Goal: Communication & Community: Answer question/provide support

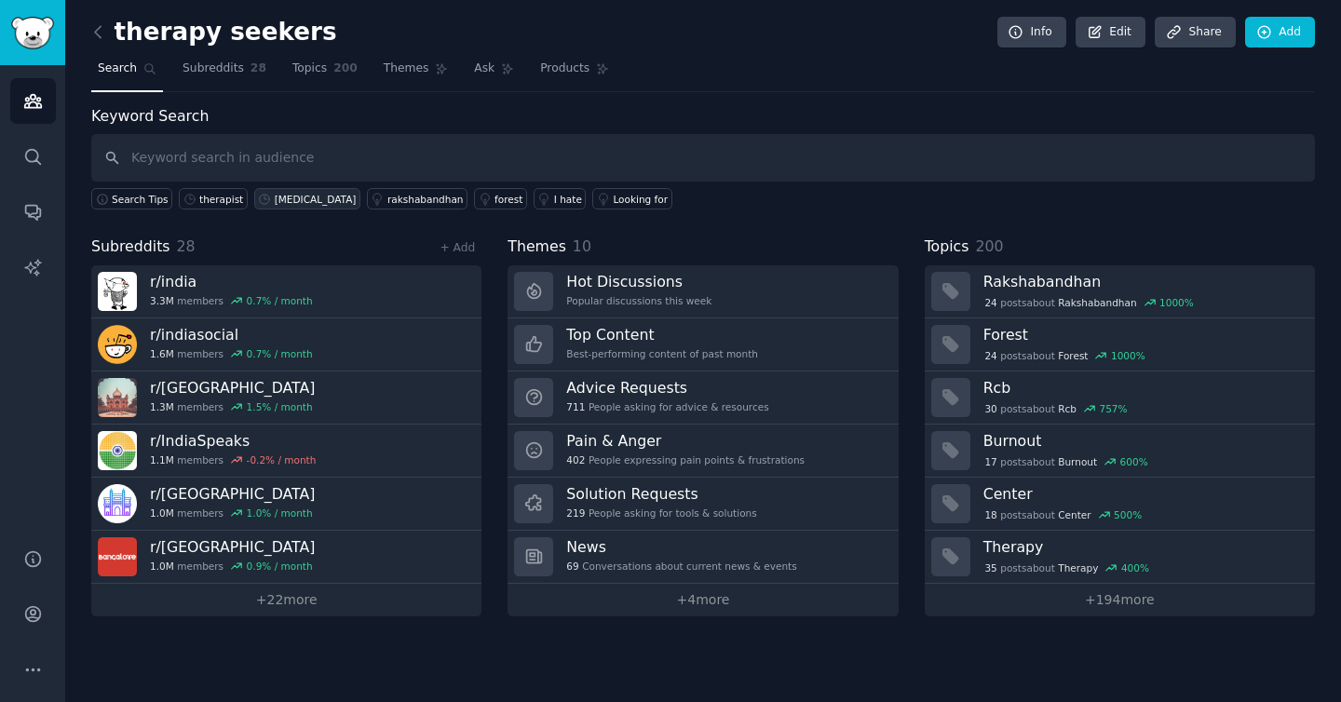
click at [308, 205] on link "[MEDICAL_DATA]" at bounding box center [307, 198] width 106 height 21
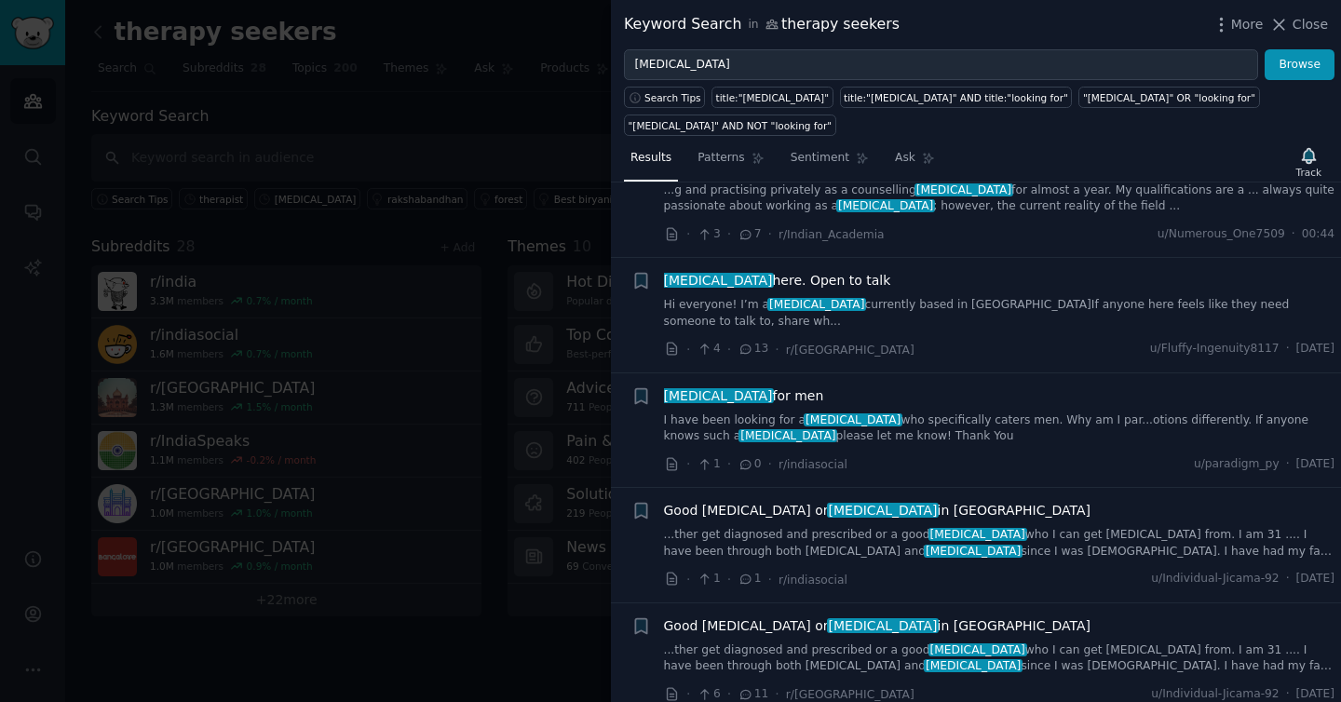
scroll to position [394, 0]
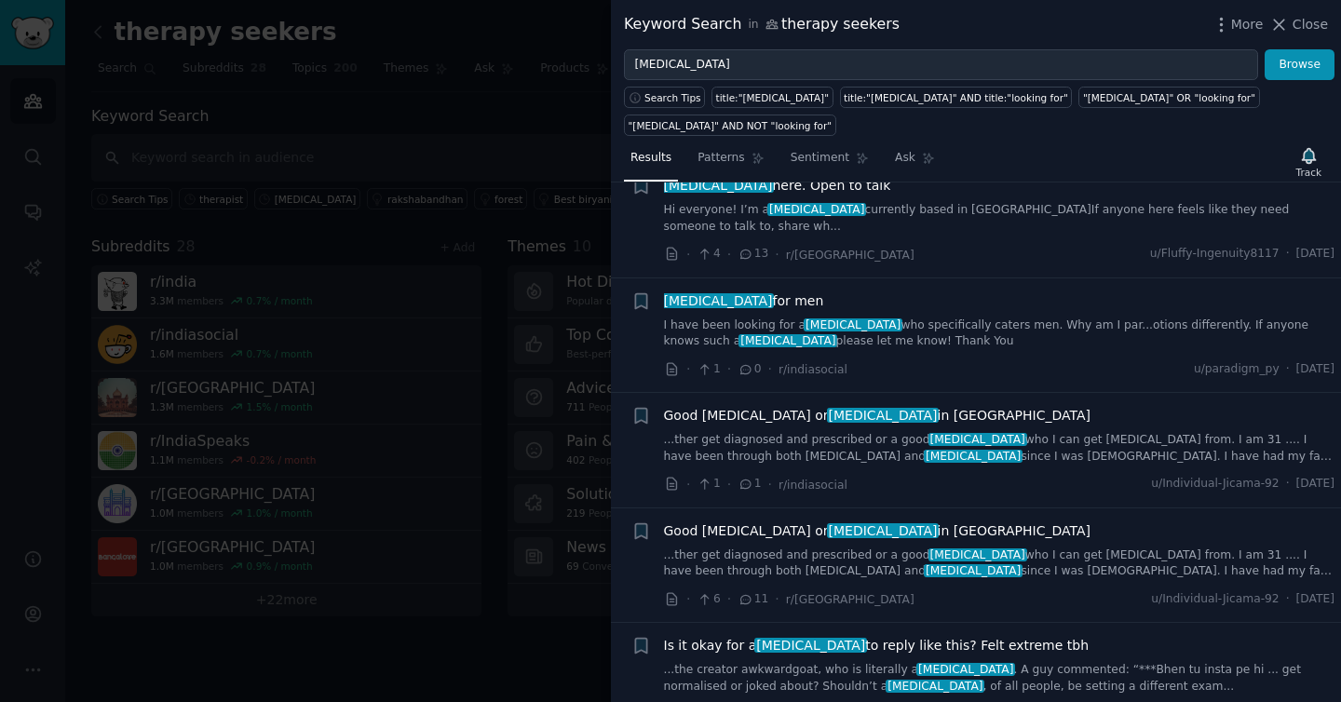
click at [863, 333] on link "I have been looking for a [MEDICAL_DATA] who specifically caters men. Why am I …" at bounding box center [999, 334] width 671 height 33
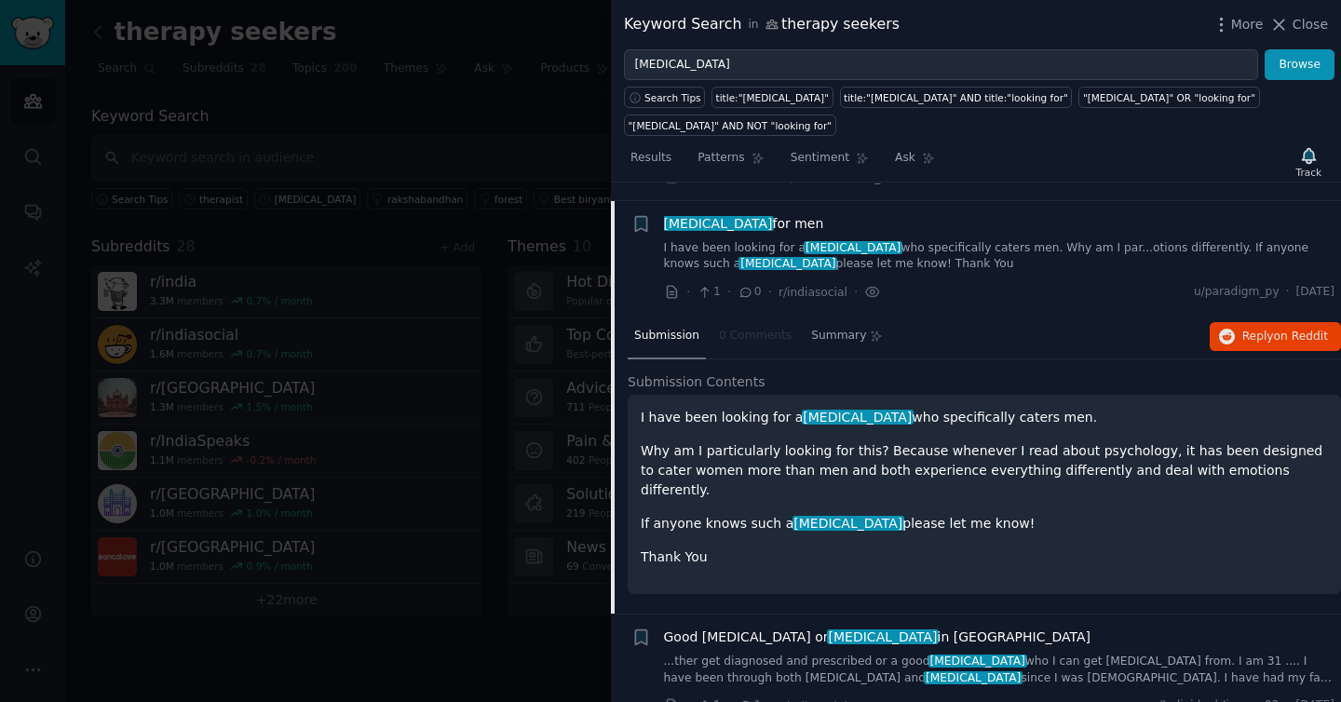
scroll to position [489, 0]
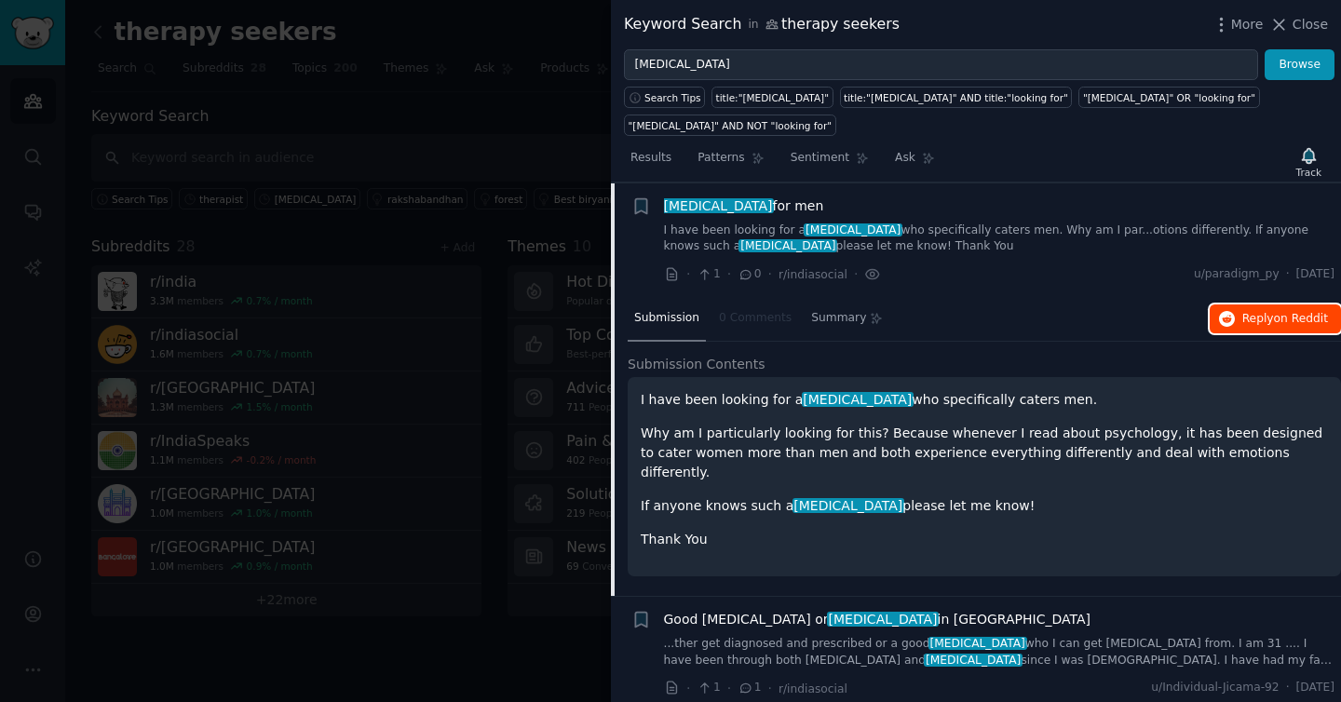
click at [1253, 324] on span "Reply on Reddit" at bounding box center [1285, 319] width 86 height 17
click at [751, 231] on link "I have been looking for a [MEDICAL_DATA] who specifically caters men. Why am I …" at bounding box center [999, 239] width 671 height 33
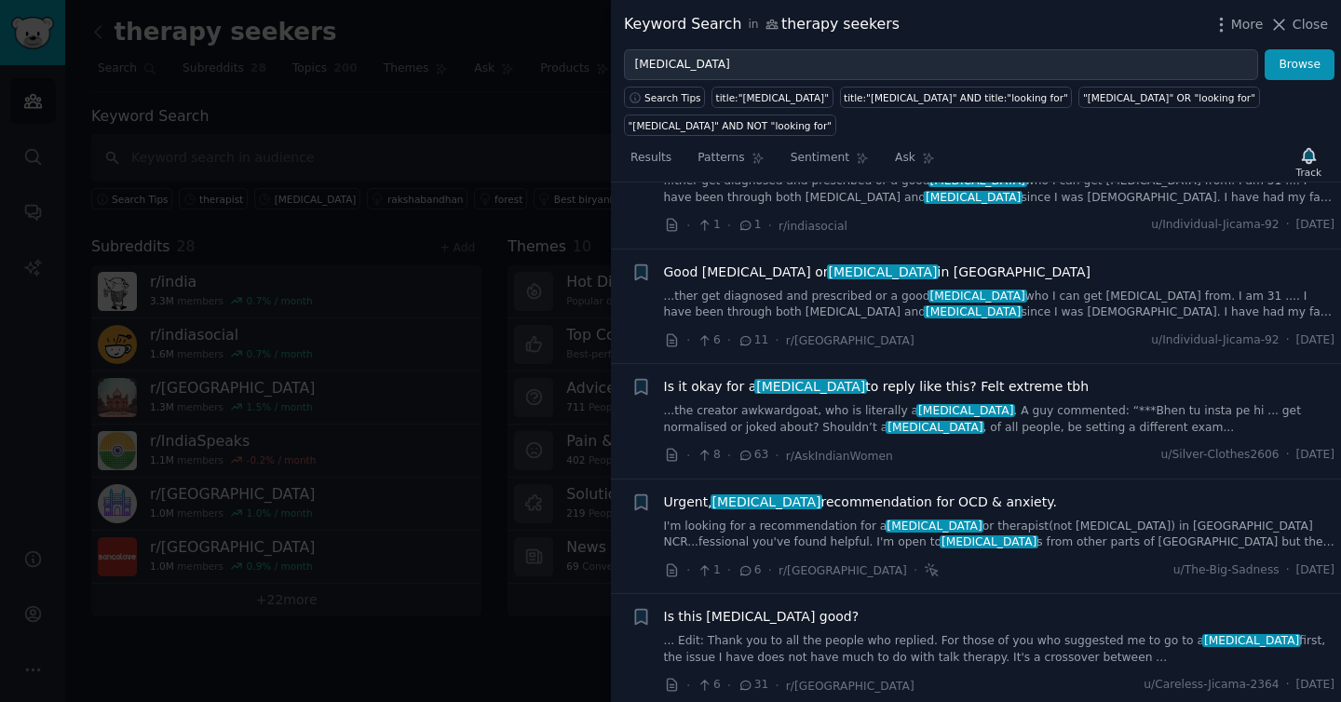
scroll to position [676, 0]
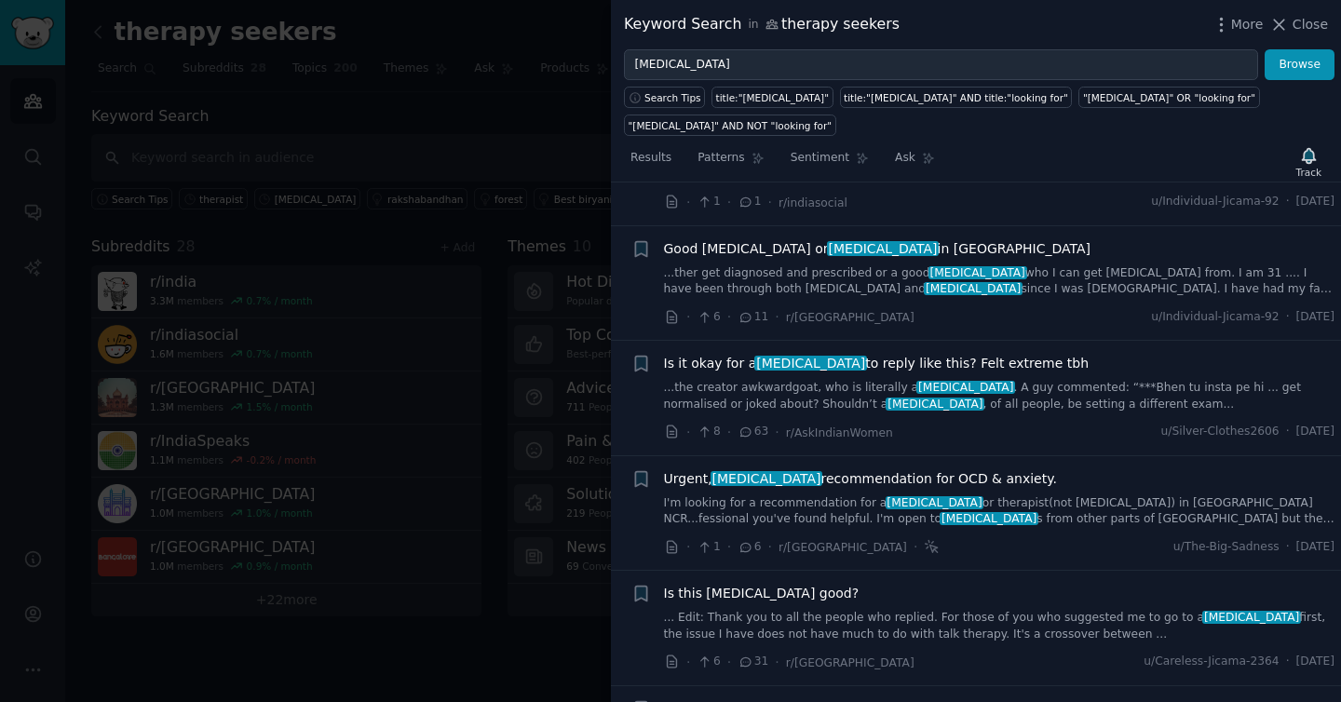
click at [752, 375] on div "Is it okay for a [MEDICAL_DATA] to reply like this? Felt extreme tbh ...the cre…" at bounding box center [999, 383] width 671 height 59
click at [771, 393] on link "...the creator awkwardgoat, who is literally a [MEDICAL_DATA] . A guy commented…" at bounding box center [999, 396] width 671 height 33
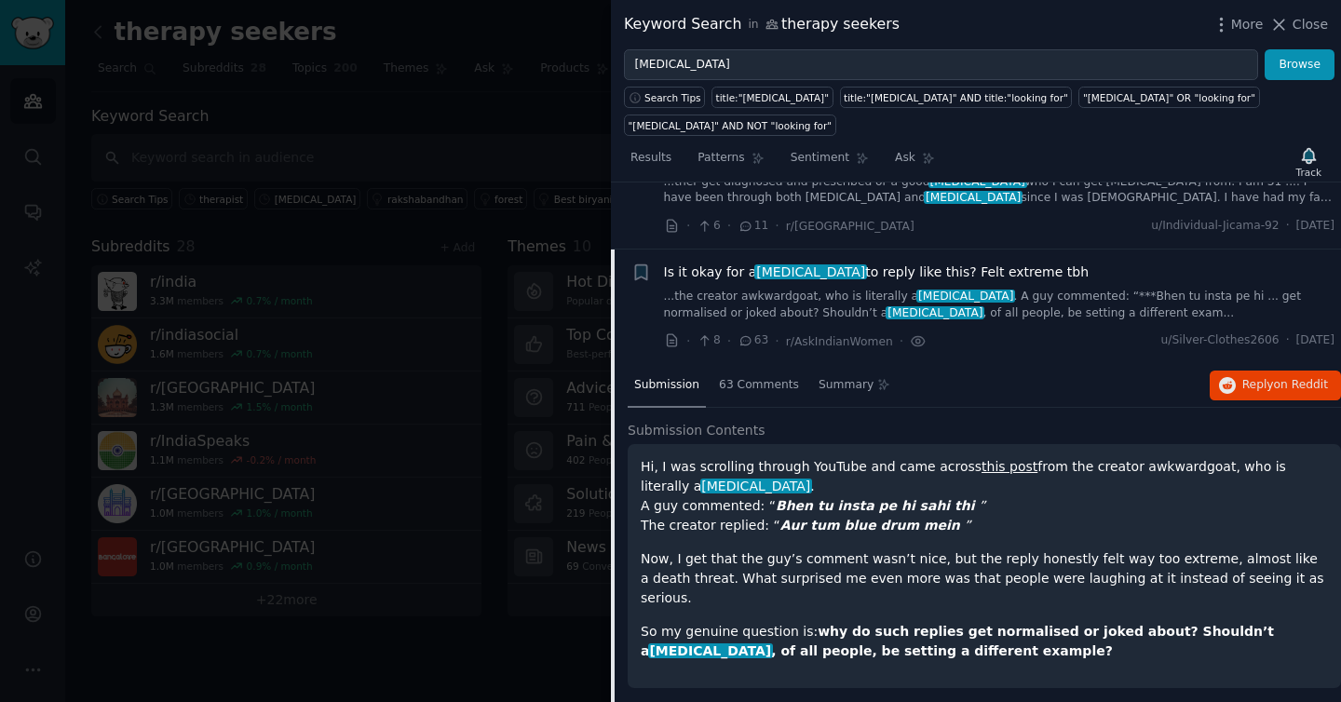
scroll to position [834, 0]
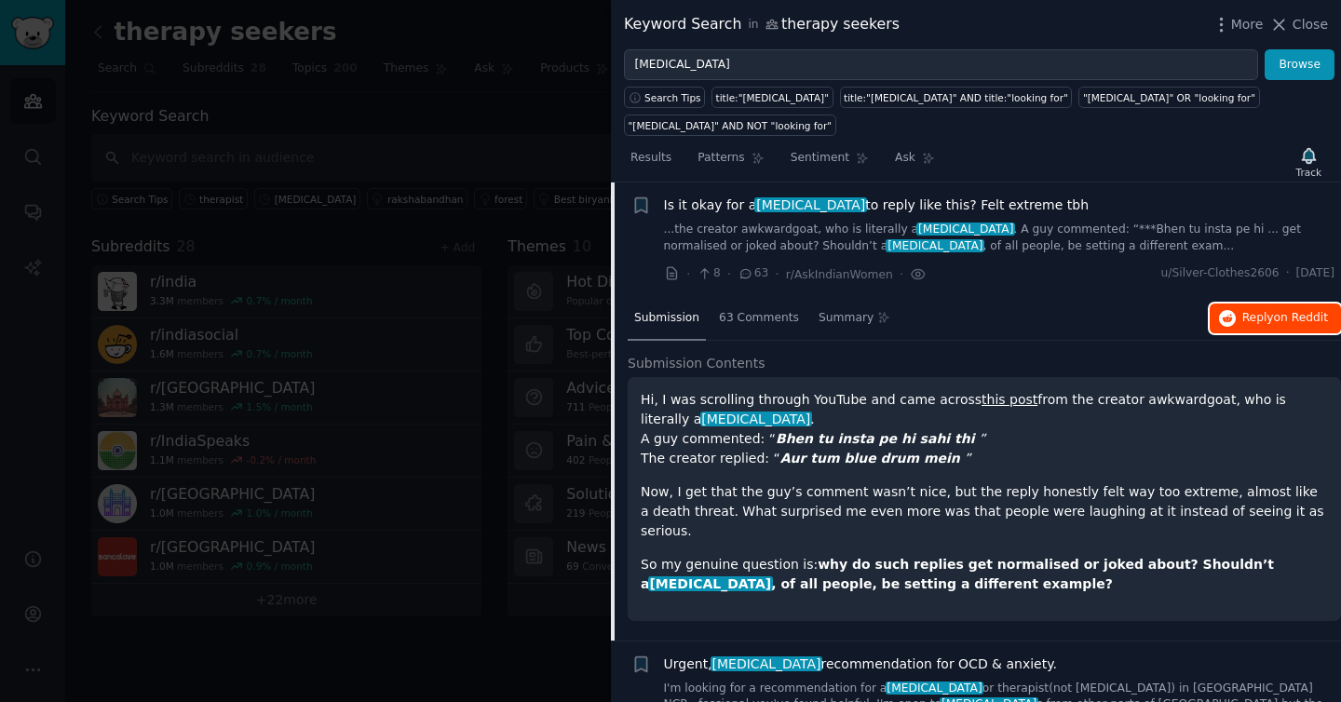
click at [1285, 315] on span "on Reddit" at bounding box center [1301, 317] width 54 height 13
click at [691, 220] on div "Is it okay for a [MEDICAL_DATA] to reply like this? Felt extreme tbh ...the cre…" at bounding box center [999, 225] width 671 height 59
click at [696, 230] on link "...the creator awkwardgoat, who is literally a [MEDICAL_DATA] . A guy commented…" at bounding box center [999, 238] width 671 height 33
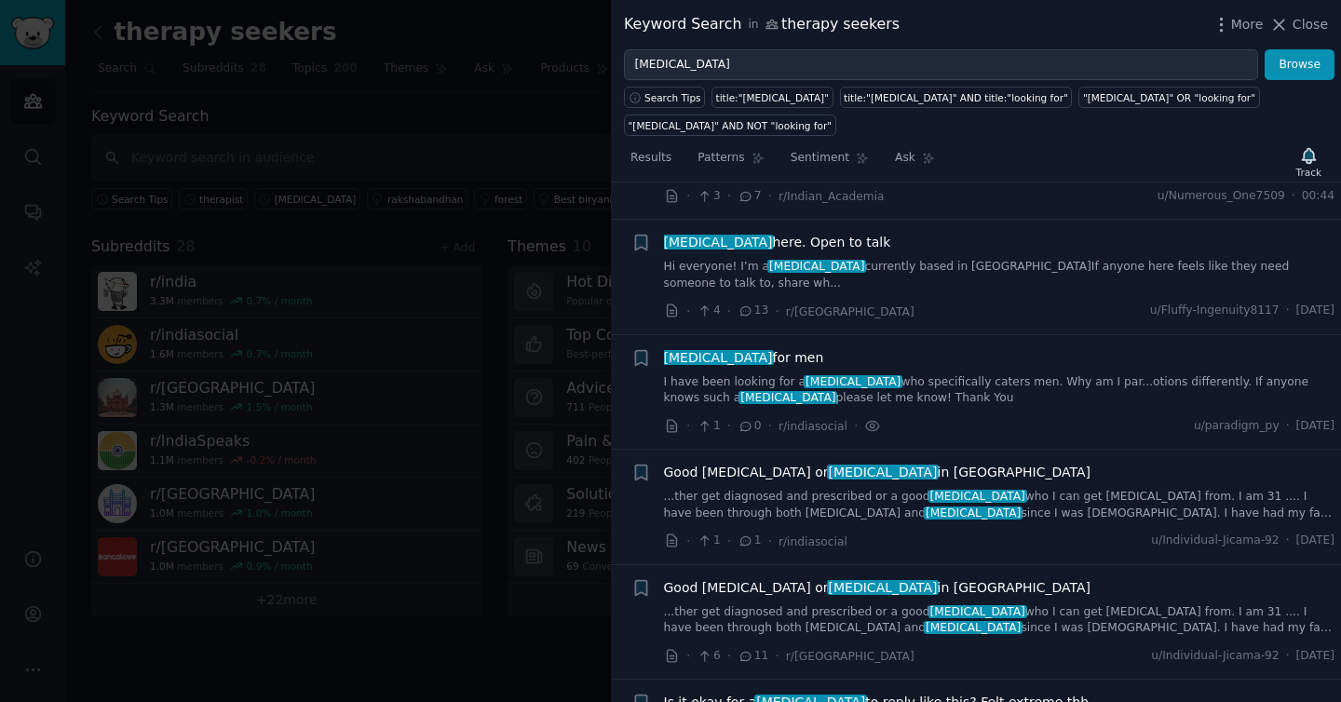
scroll to position [331, 0]
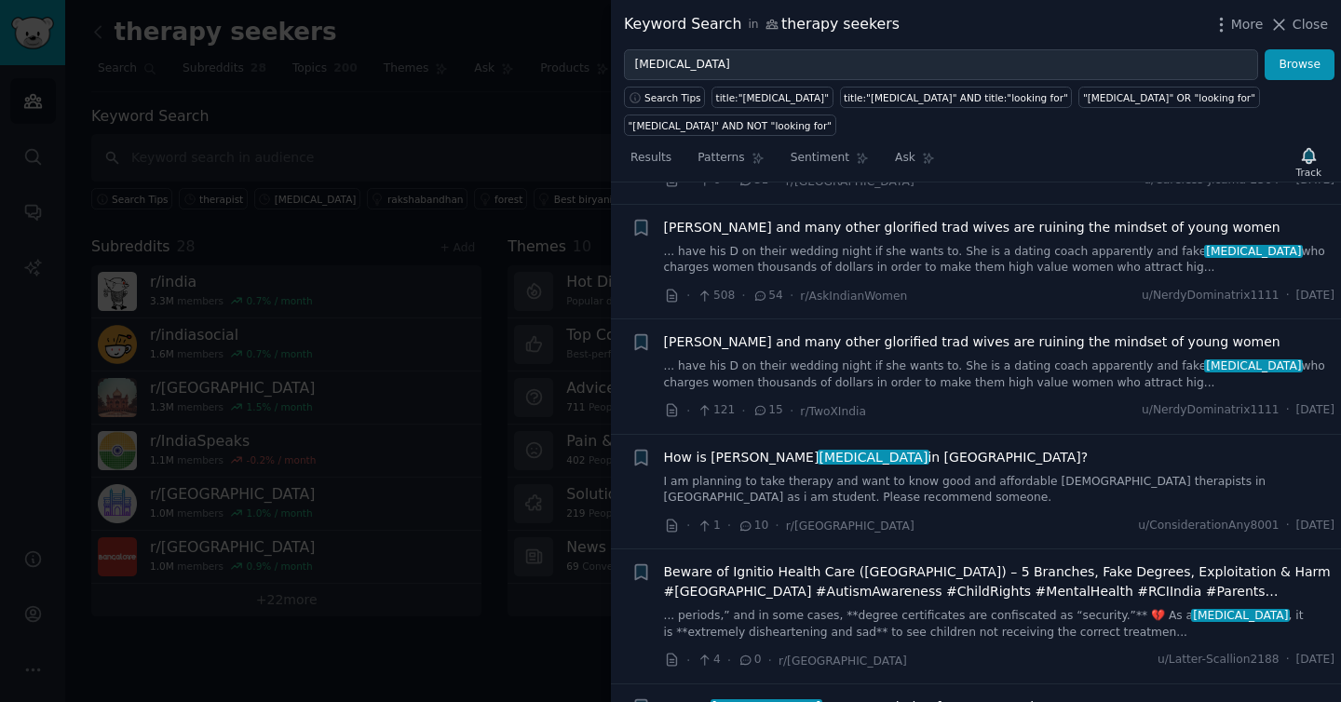
click at [689, 474] on link "I am planning to take therapy and want to know good and affordable [DEMOGRAPHIC…" at bounding box center [999, 490] width 671 height 33
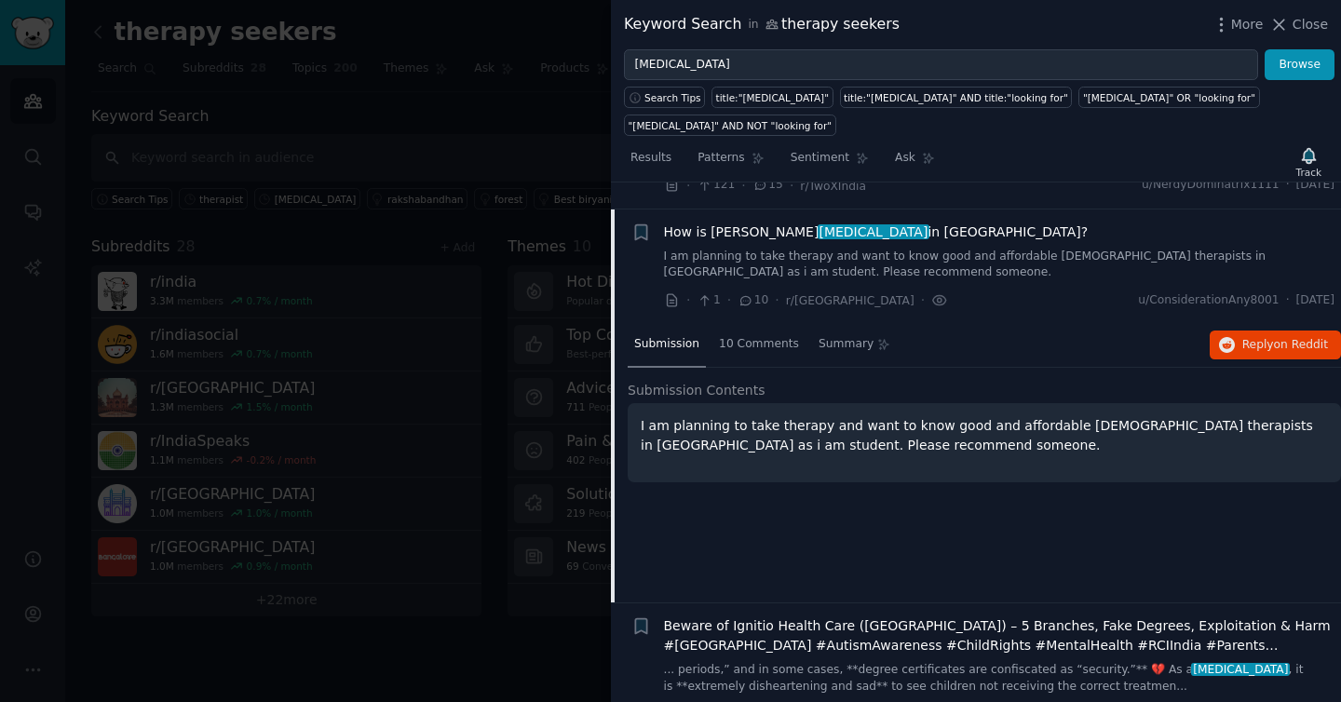
scroll to position [1409, 0]
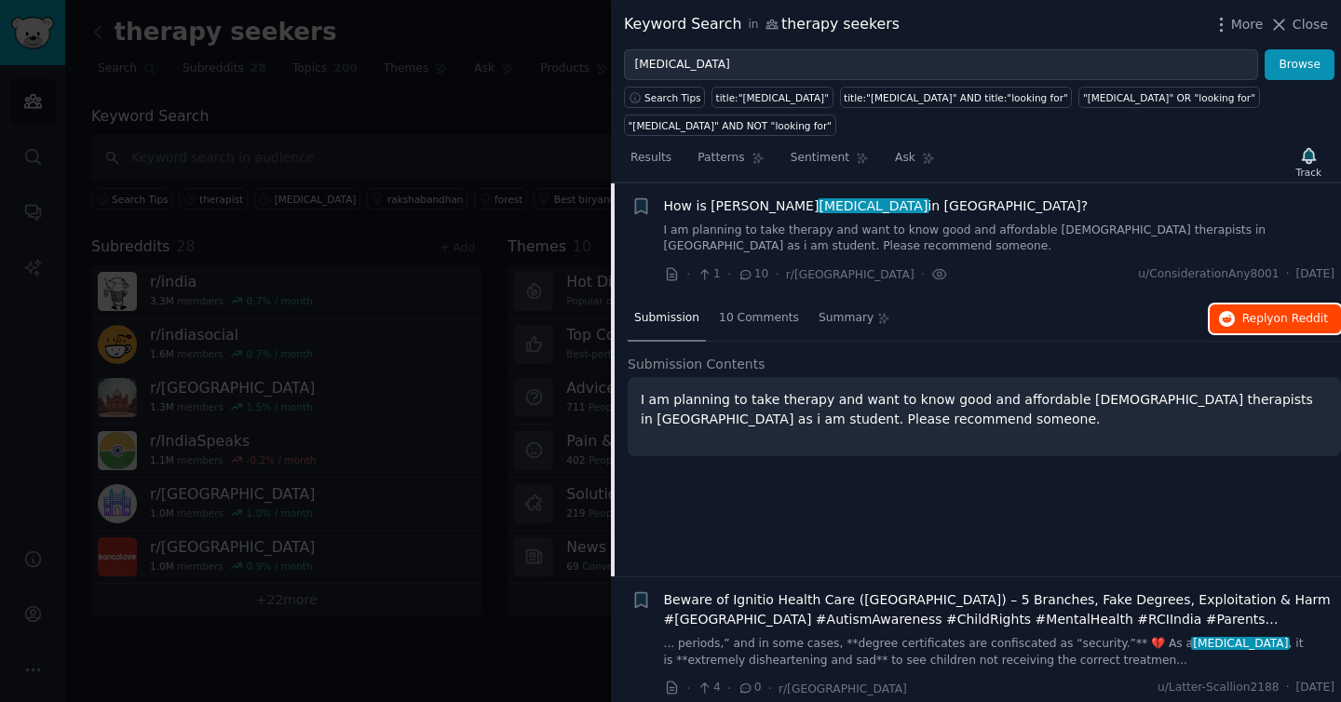
click at [1252, 324] on span "Reply on Reddit" at bounding box center [1285, 319] width 86 height 17
